Goal: Feedback & Contribution: Leave review/rating

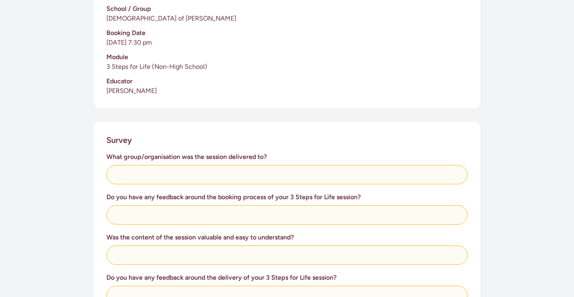
scroll to position [210, 0]
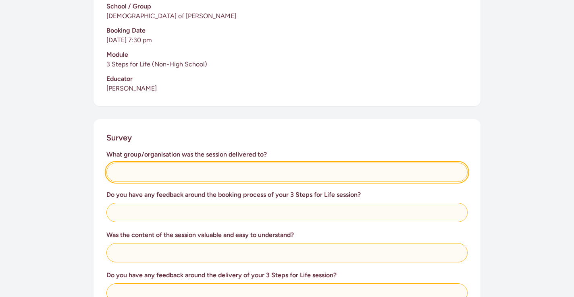
click at [149, 174] on input "text" at bounding box center [286, 172] width 361 height 19
type input "[DEMOGRAPHIC_DATA] of [PERSON_NAME]"
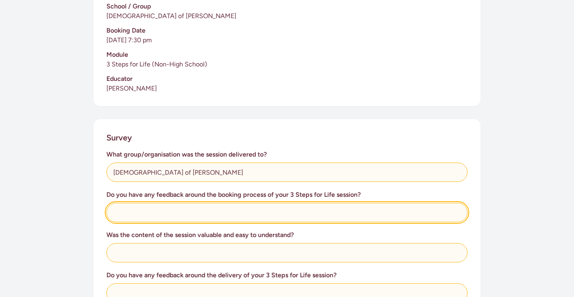
click at [153, 211] on input "text" at bounding box center [286, 212] width 361 height 19
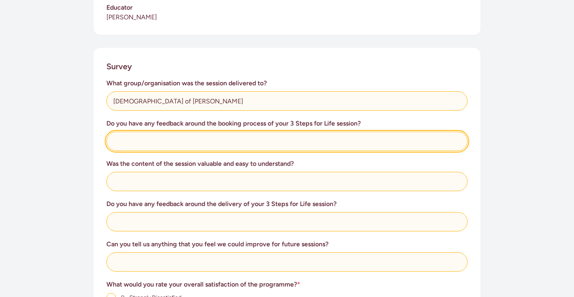
scroll to position [283, 0]
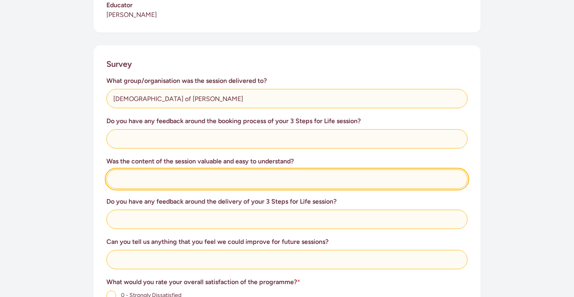
click at [131, 178] on input "text" at bounding box center [286, 179] width 361 height 19
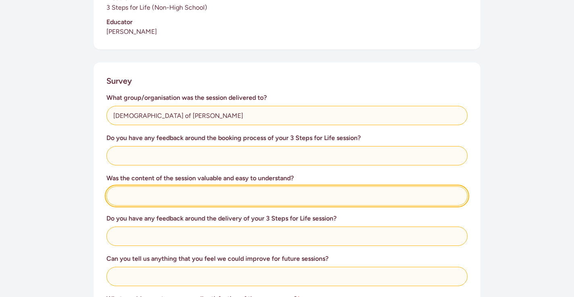
scroll to position [268, 0]
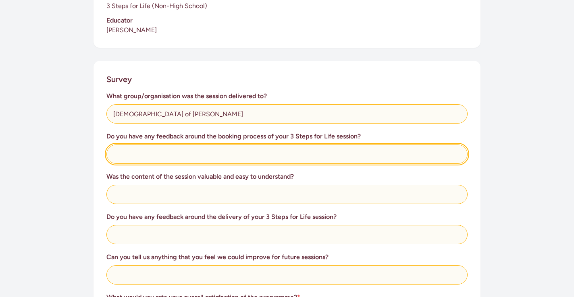
click at [127, 154] on input "text" at bounding box center [286, 154] width 361 height 19
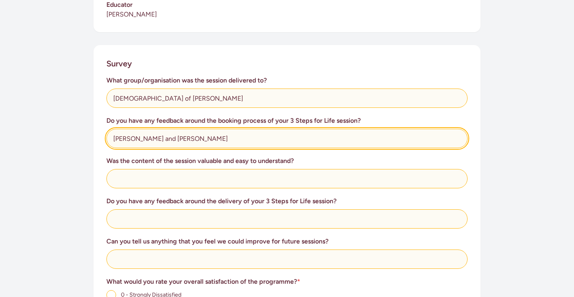
scroll to position [284, 0]
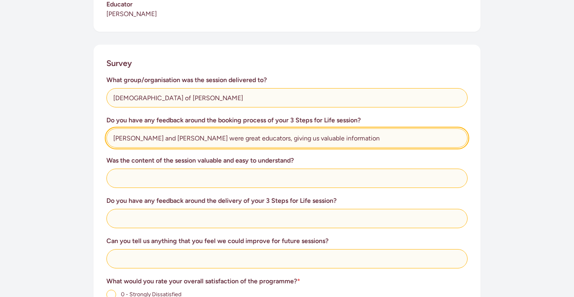
type input "[PERSON_NAME] and [PERSON_NAME] were great educators, giving us valuable inform…"
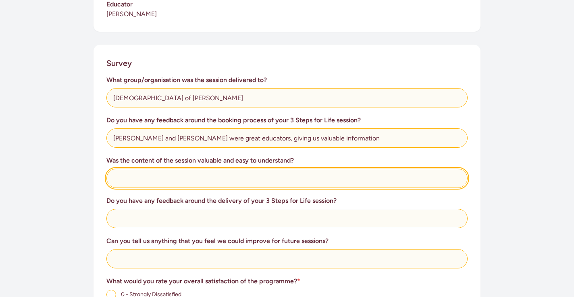
click at [142, 182] on input "text" at bounding box center [286, 178] width 361 height 19
type input "Absolutely, would definitely recommend to others"
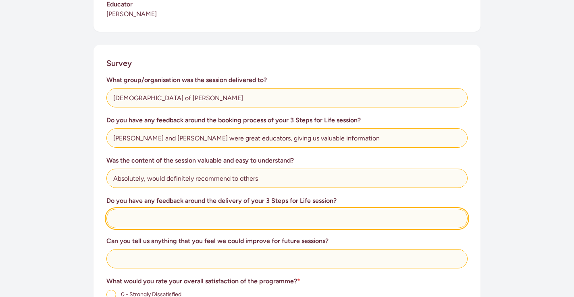
click at [135, 220] on input "text" at bounding box center [286, 218] width 361 height 19
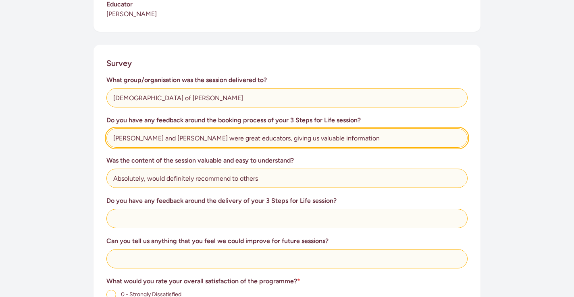
click at [319, 138] on input "[PERSON_NAME] and [PERSON_NAME] were great educators, giving us valuable inform…" at bounding box center [286, 138] width 361 height 19
type input "[PERSON_NAME] and [PERSON_NAME] were great educators, giving us valuable inform…"
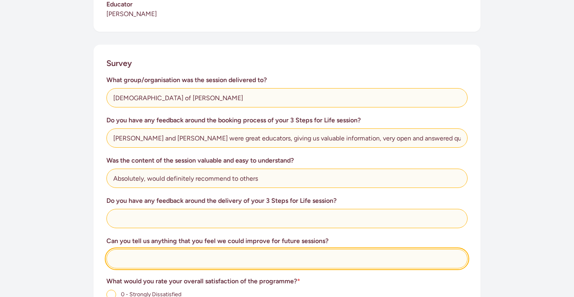
click at [195, 256] on input "text" at bounding box center [286, 258] width 361 height 19
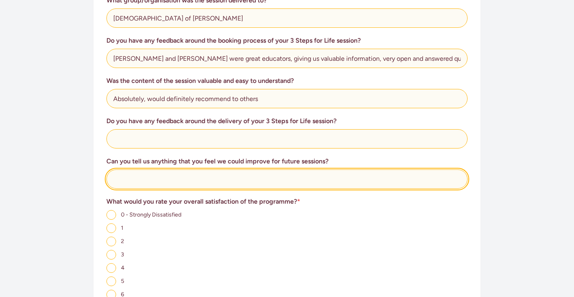
scroll to position [365, 0]
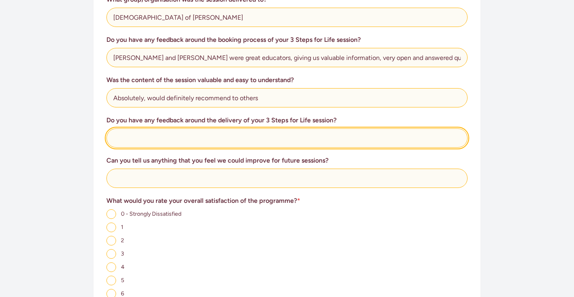
click at [161, 137] on input "text" at bounding box center [286, 138] width 361 height 19
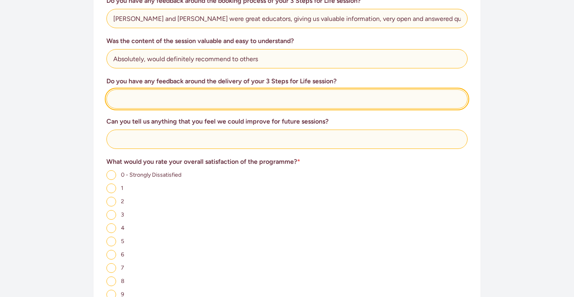
scroll to position [403, 0]
click at [156, 95] on input "text" at bounding box center [286, 99] width 361 height 19
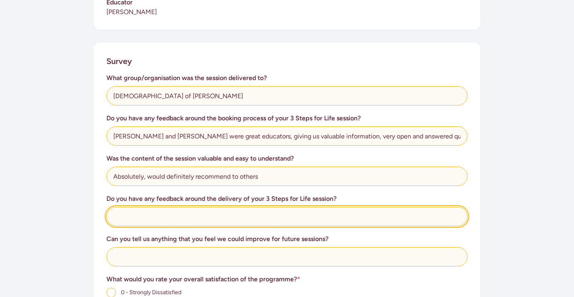
scroll to position [287, 0]
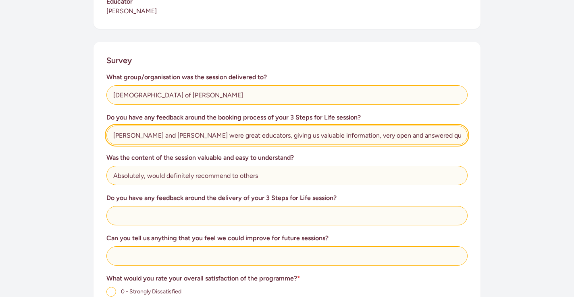
click at [168, 137] on input "[PERSON_NAME] and [PERSON_NAME] were great educators, giving us valuable inform…" at bounding box center [286, 135] width 361 height 19
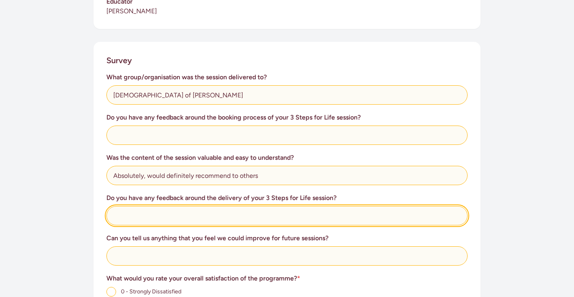
click at [131, 216] on input "text" at bounding box center [286, 215] width 361 height 19
paste input "[PERSON_NAME] and [PERSON_NAME] were great educators, giving us valuable inform…"
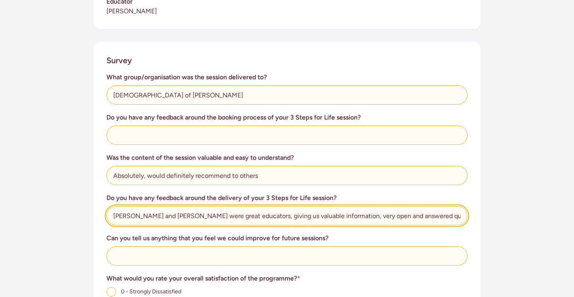
type input "[PERSON_NAME] and [PERSON_NAME] were great educators, giving us valuable inform…"
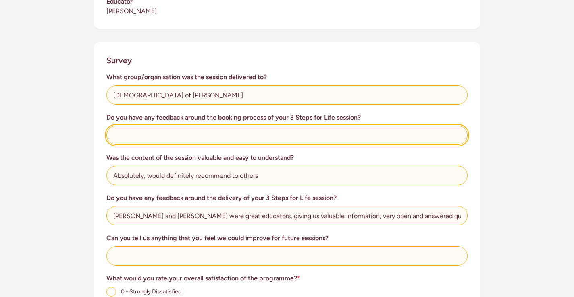
click at [143, 137] on input "text" at bounding box center [286, 135] width 361 height 19
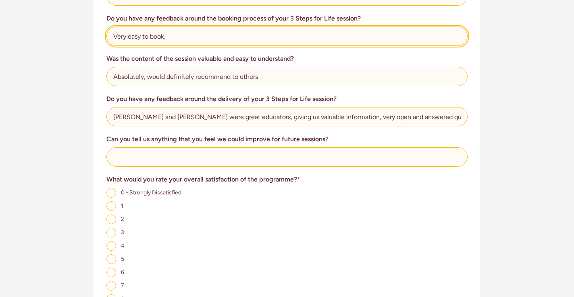
scroll to position [388, 0]
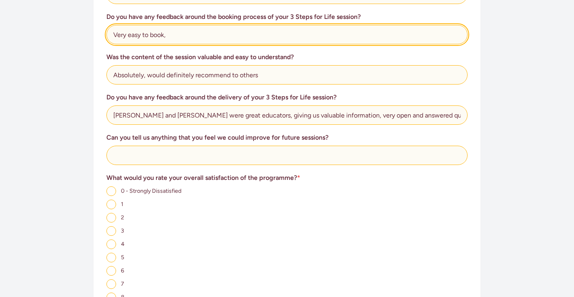
type input "Very easy to book,"
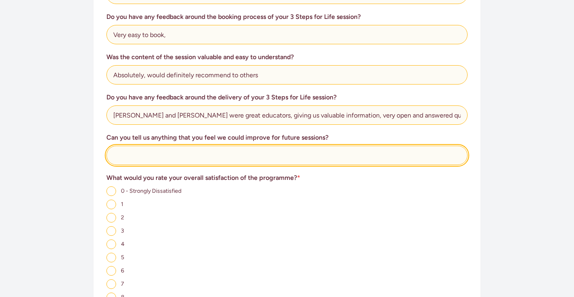
click at [137, 155] on input "text" at bounding box center [286, 155] width 361 height 19
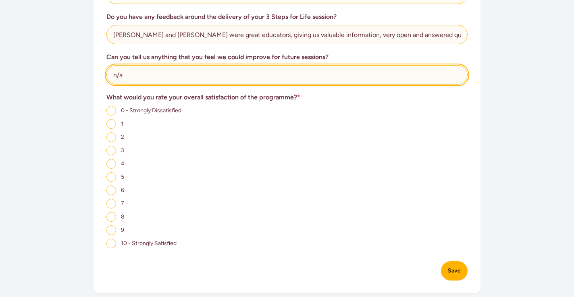
scroll to position [470, 0]
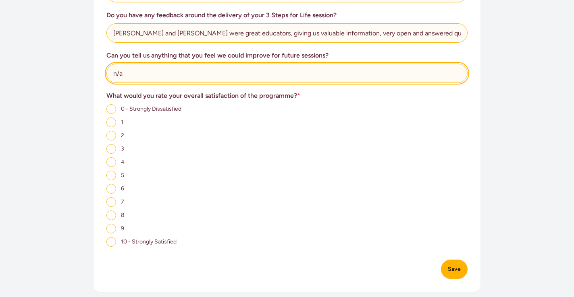
type input "n/a"
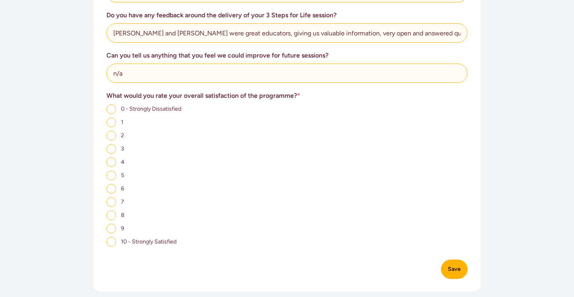
click at [111, 243] on input "10 - Strongly Satisfied" at bounding box center [111, 242] width 10 height 10
radio input "true"
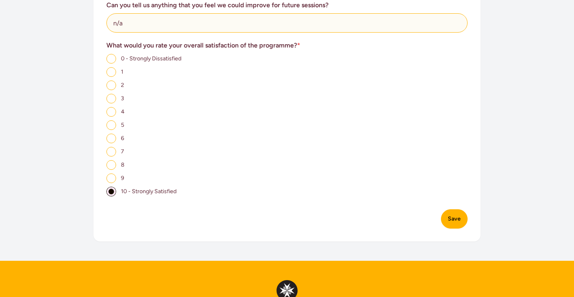
scroll to position [550, 0]
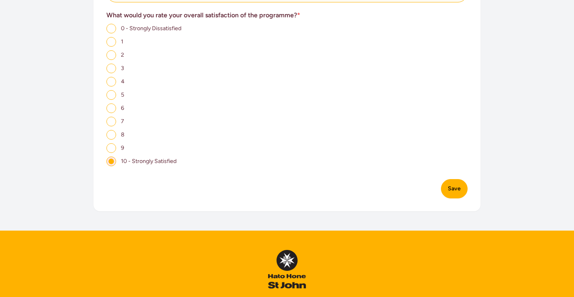
click at [458, 190] on button "Save" at bounding box center [454, 188] width 27 height 19
